Goal: Find specific page/section: Find specific page/section

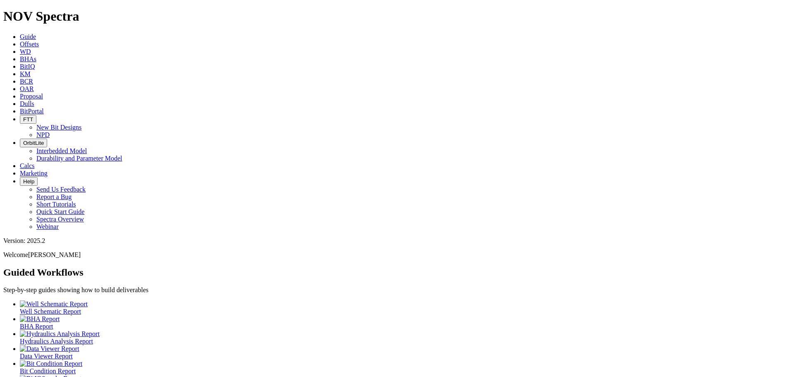
click at [34, 100] on link "Dulls" at bounding box center [27, 103] width 14 height 7
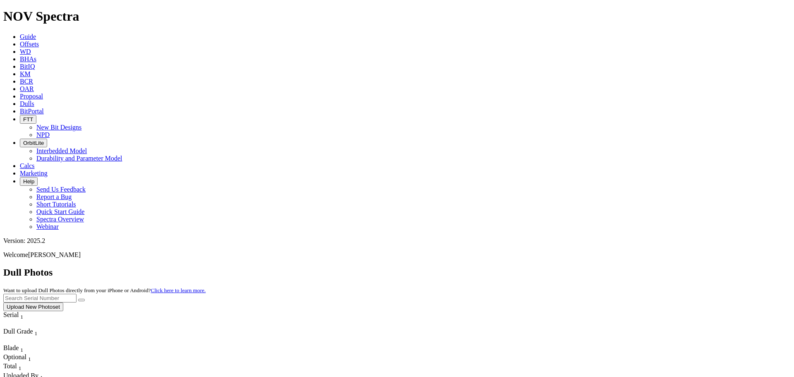
click at [77, 294] on input "text" at bounding box center [39, 298] width 73 height 9
paste input "A306559"
type input "A306559"
click at [78, 299] on button "submit" at bounding box center [81, 300] width 7 height 2
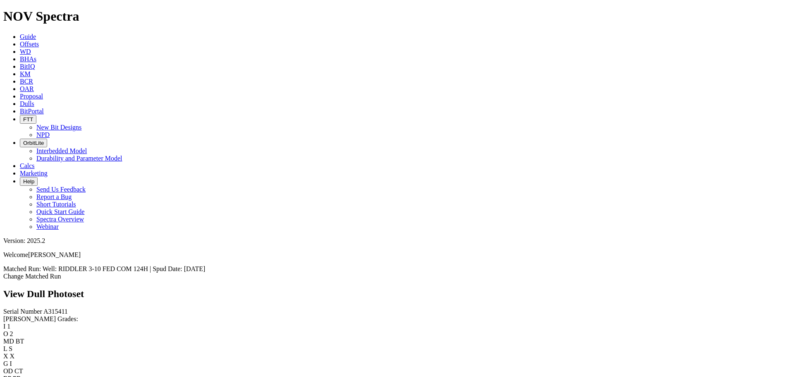
scroll to position [290, 0]
